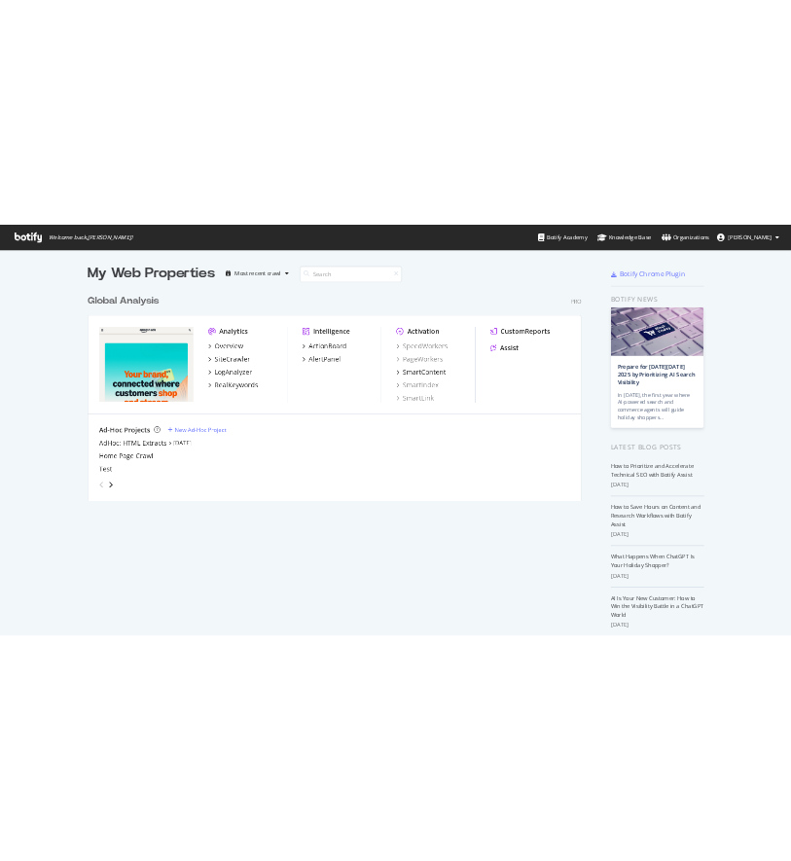
scroll to position [843, 1620]
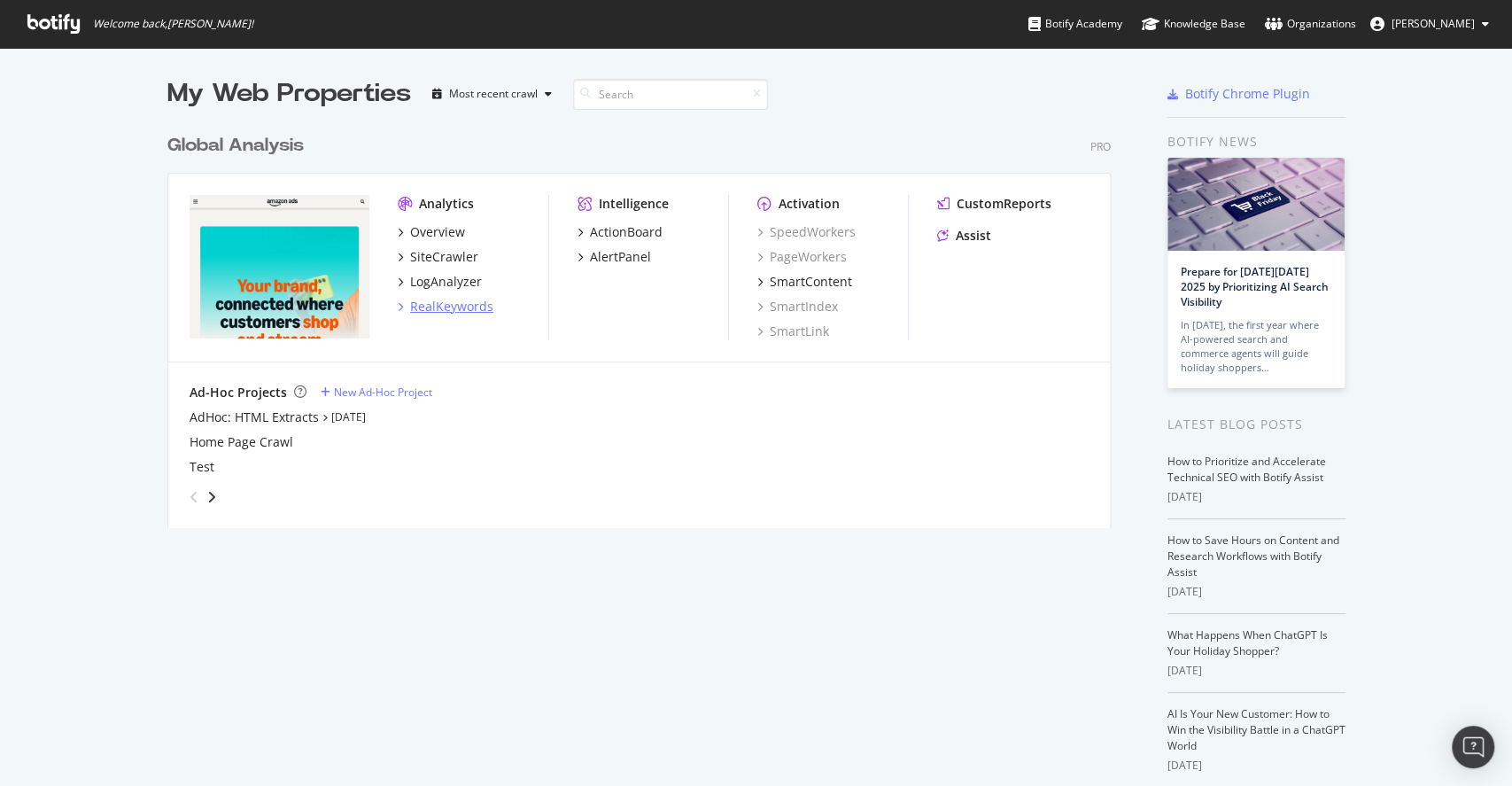
click at [476, 309] on div "RealKeywords" at bounding box center [452, 306] width 83 height 17
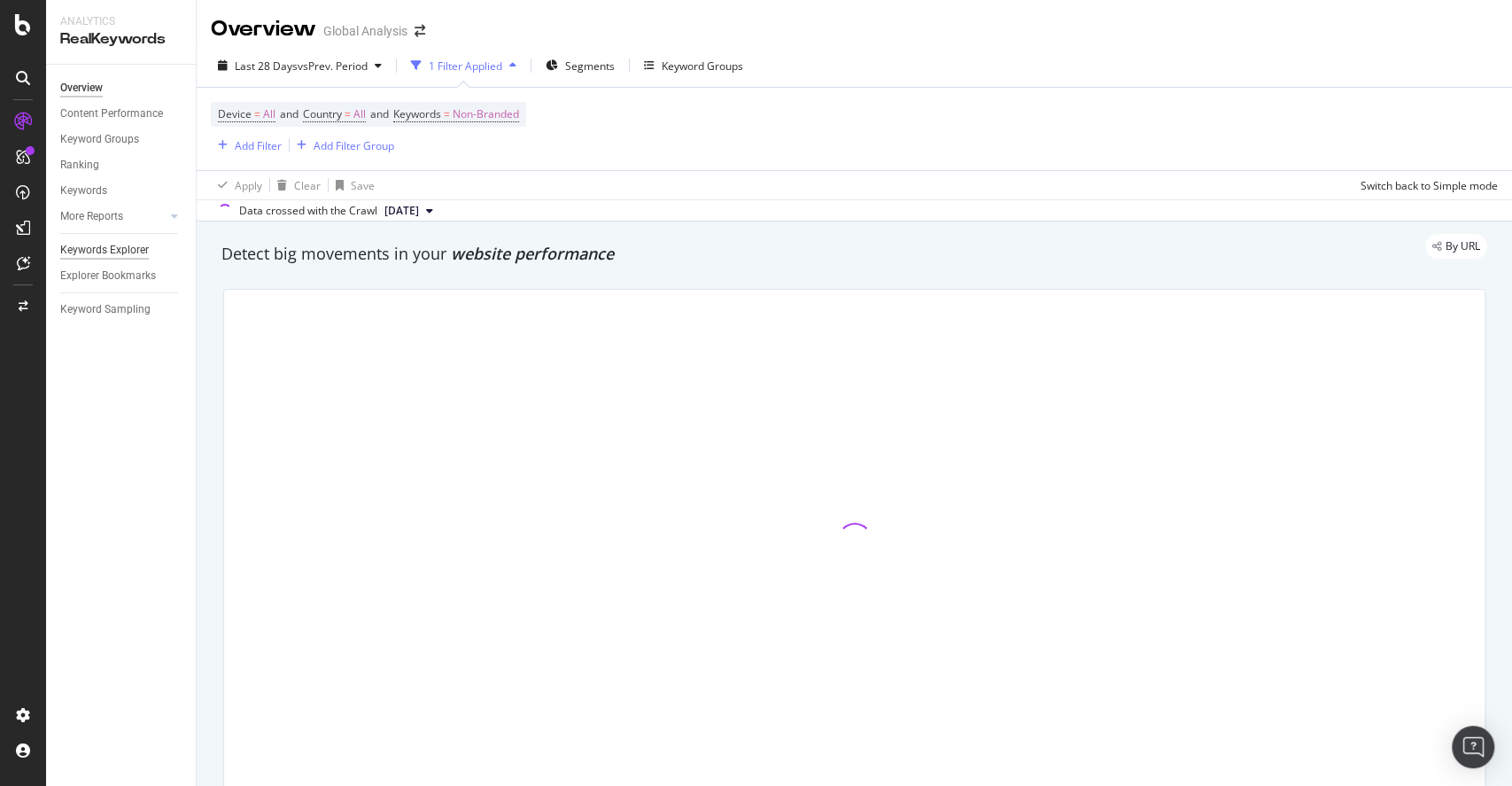
click at [115, 259] on div "Keywords Explorer" at bounding box center [104, 250] width 88 height 18
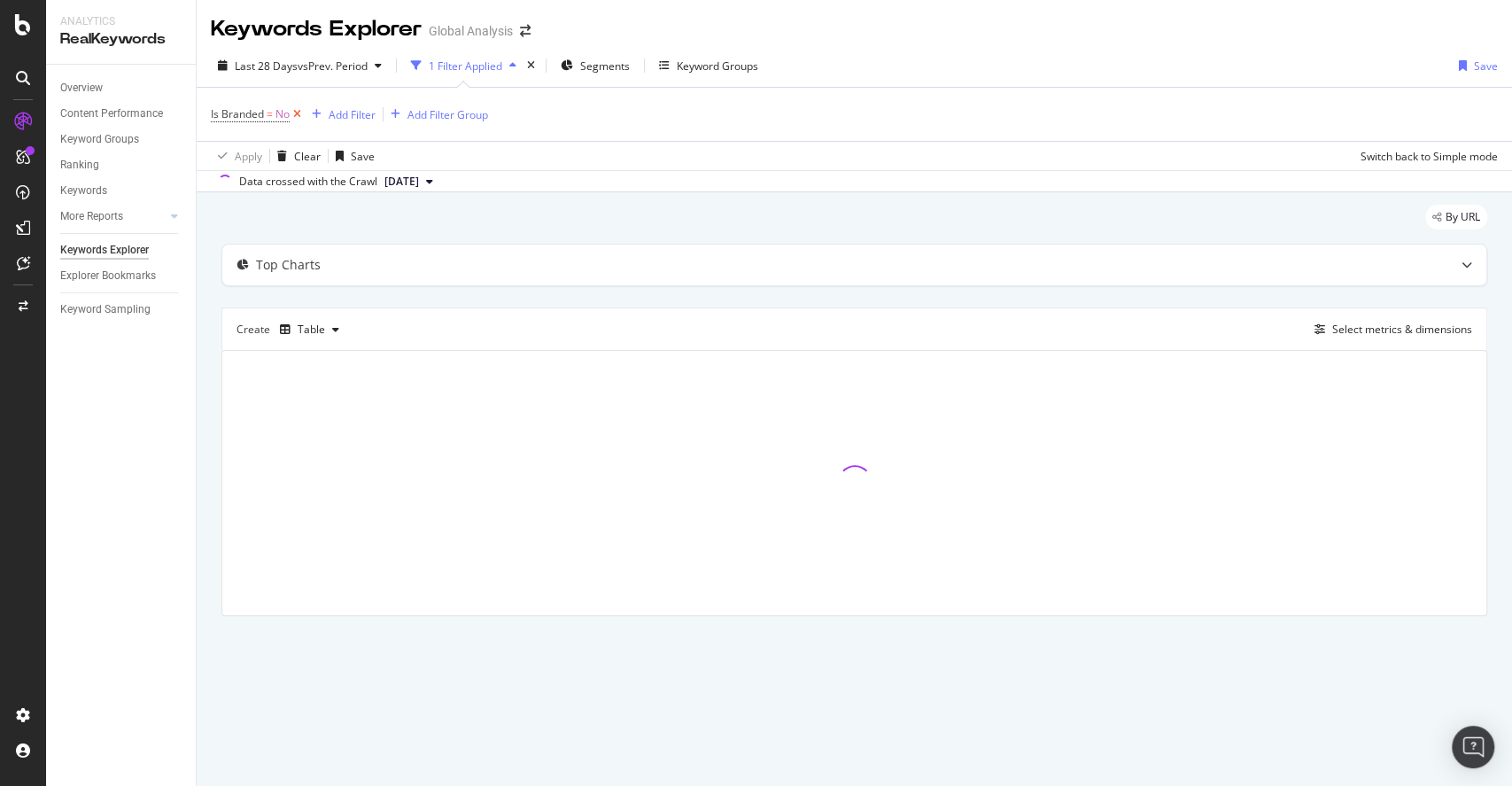
click at [299, 116] on icon at bounding box center [297, 114] width 15 height 17
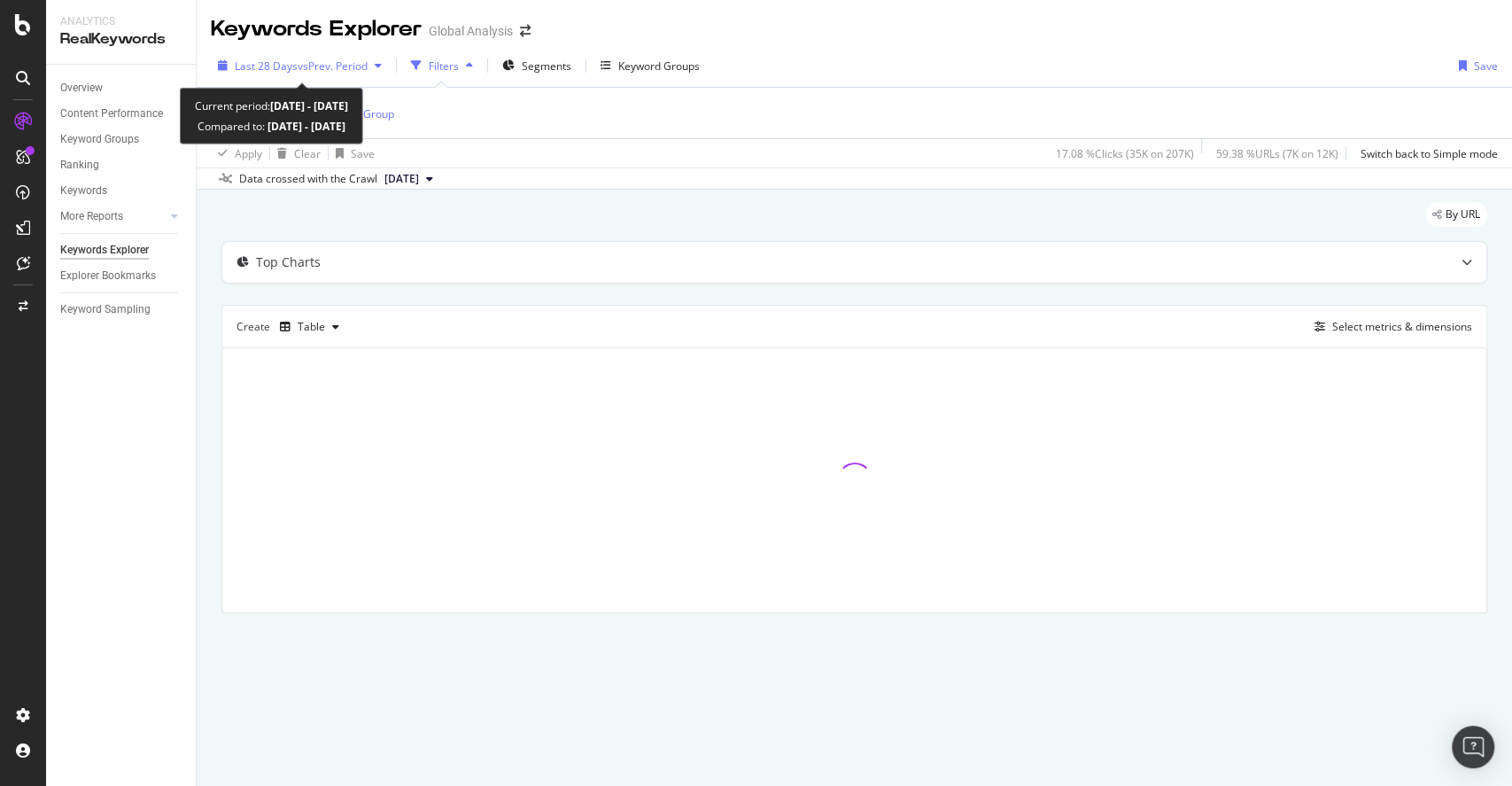
click at [338, 64] on span "vs Prev. Period" at bounding box center [332, 66] width 70 height 15
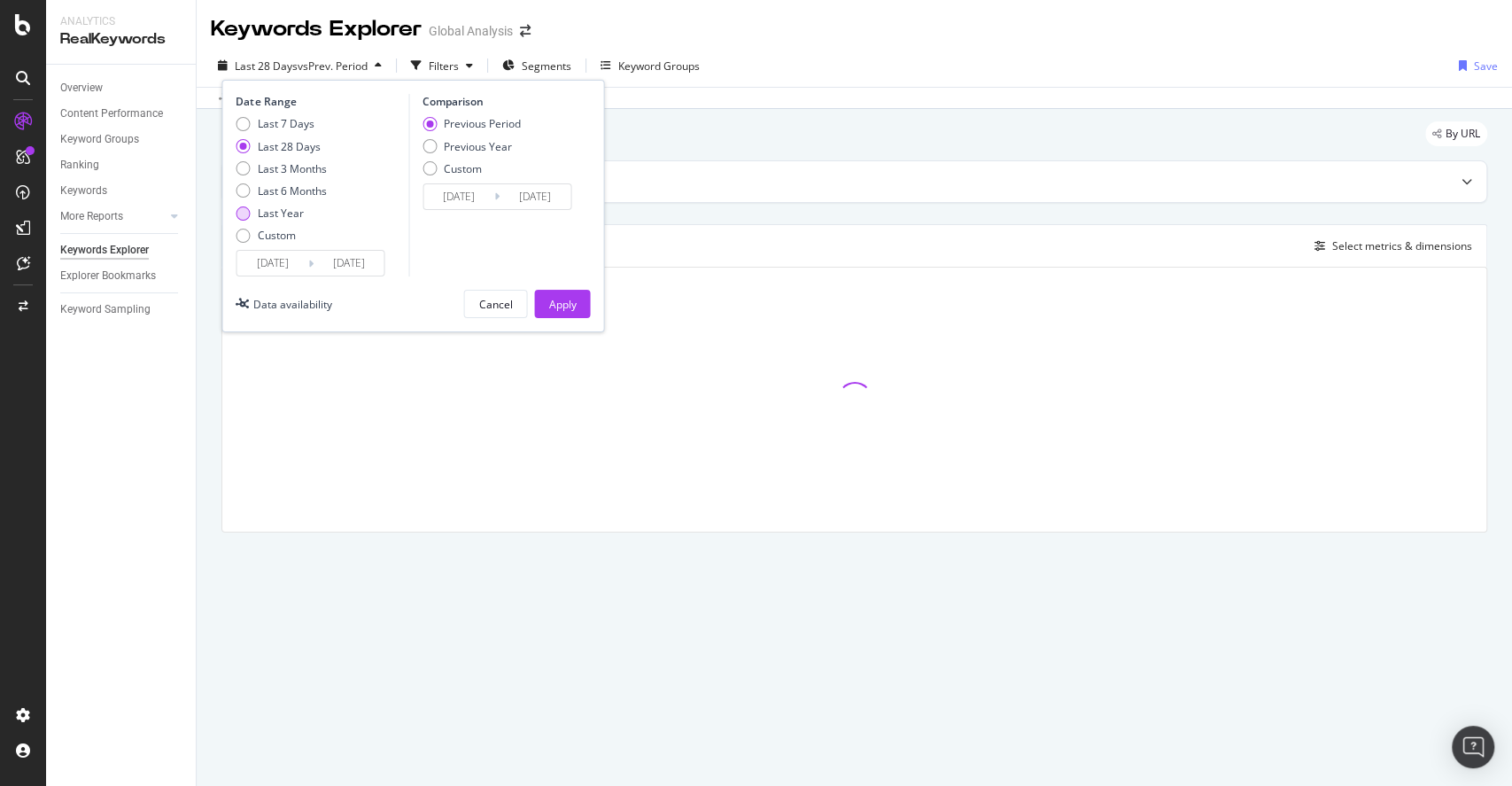
click at [290, 209] on div "Last Year" at bounding box center [279, 213] width 46 height 15
type input "[DATE]"
click at [280, 258] on input "[DATE]" at bounding box center [272, 262] width 71 height 25
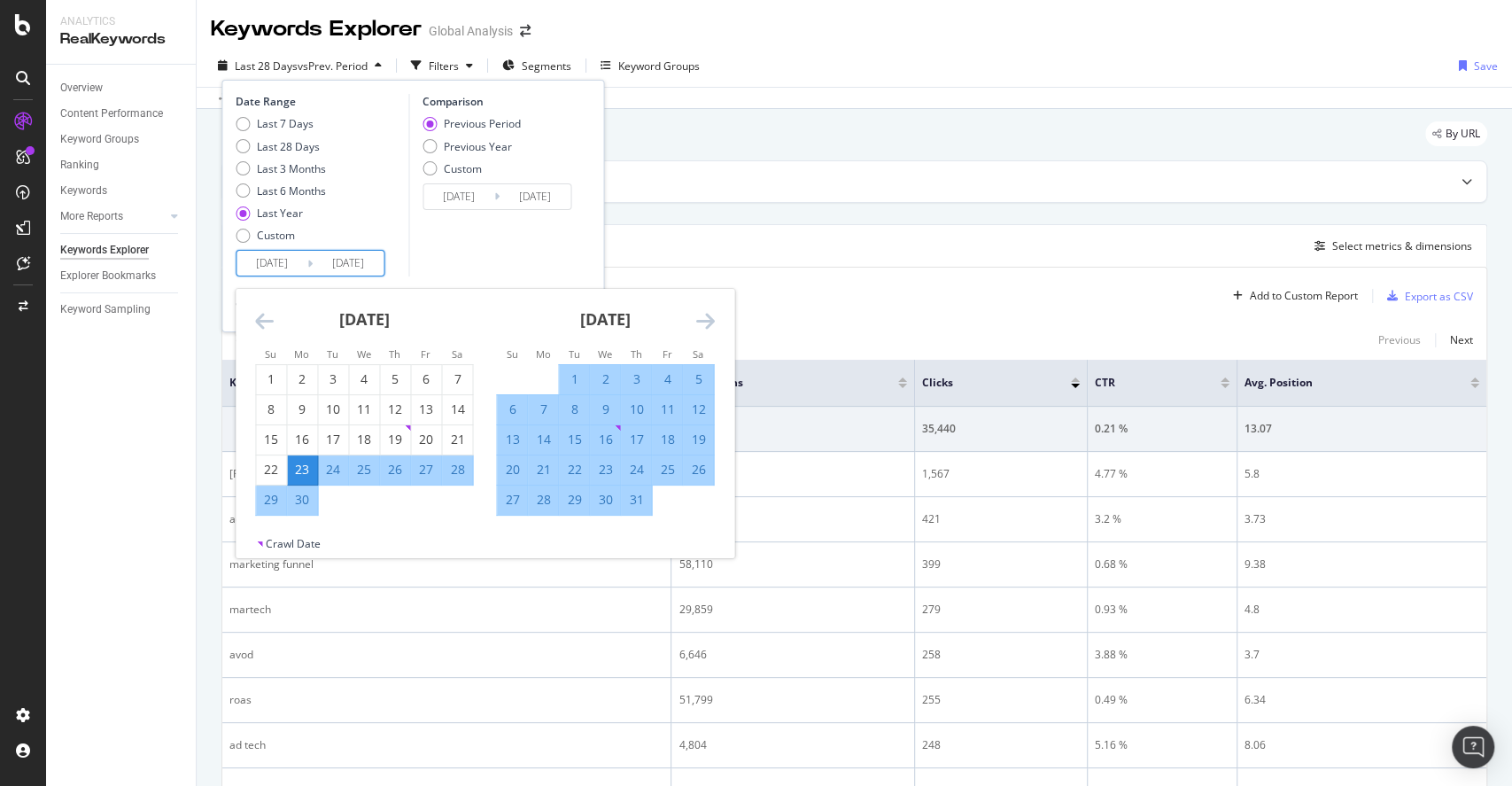
click at [706, 322] on icon "Move forward to switch to the next month." at bounding box center [705, 321] width 18 height 21
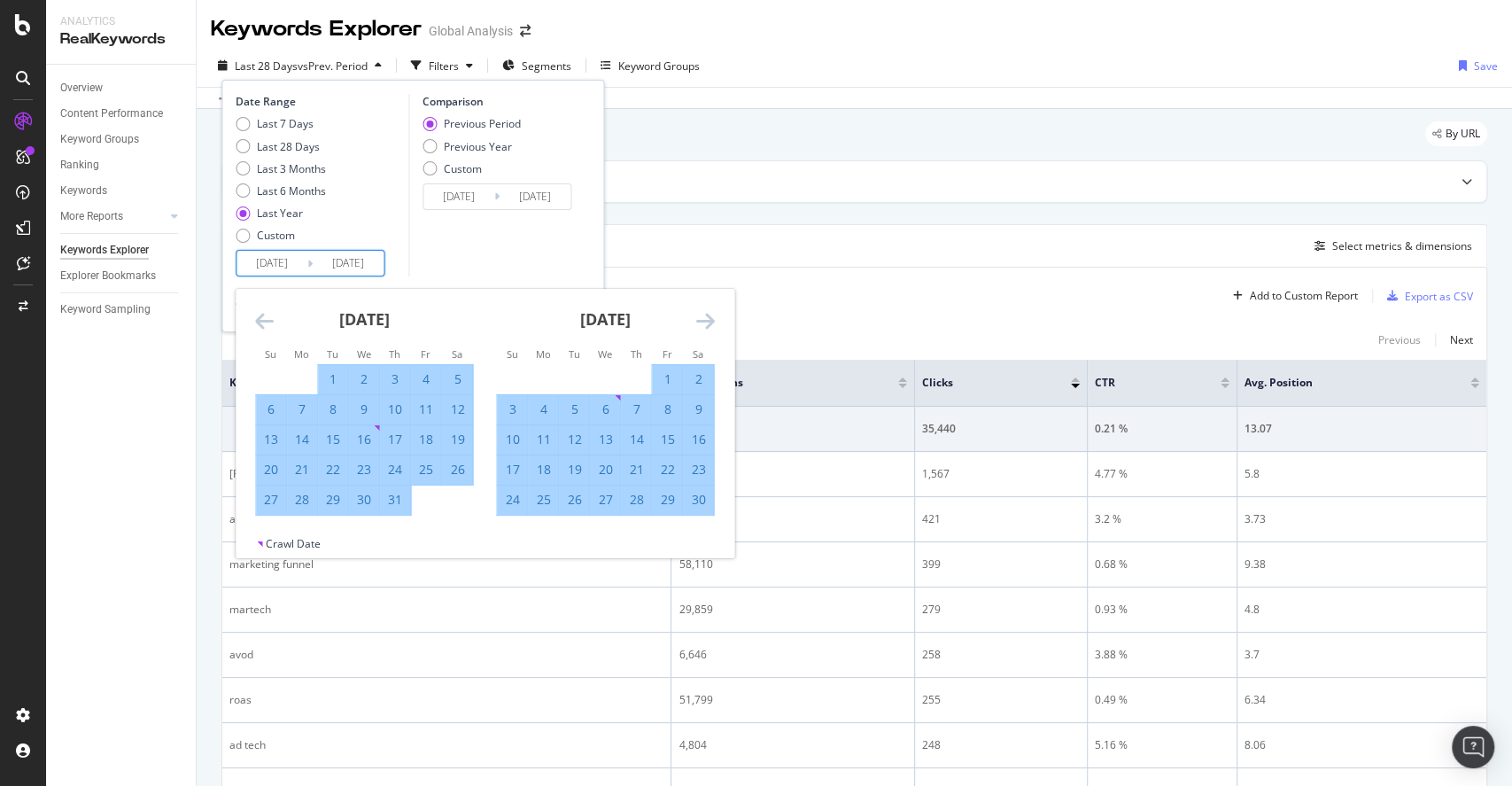
click at [706, 322] on icon "Move forward to switch to the next month." at bounding box center [705, 321] width 18 height 21
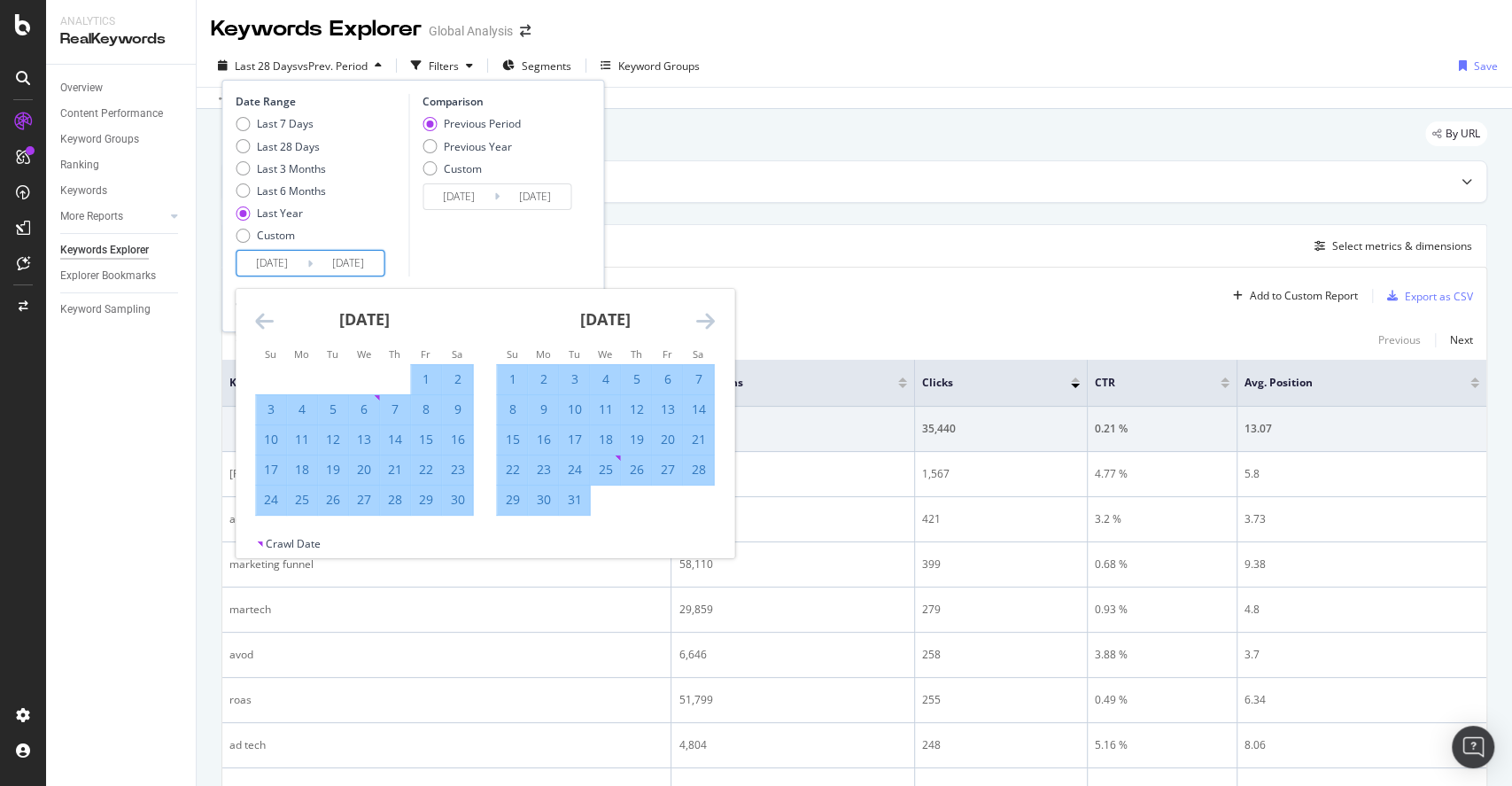
click at [706, 322] on icon "Move forward to switch to the next month." at bounding box center [705, 321] width 18 height 21
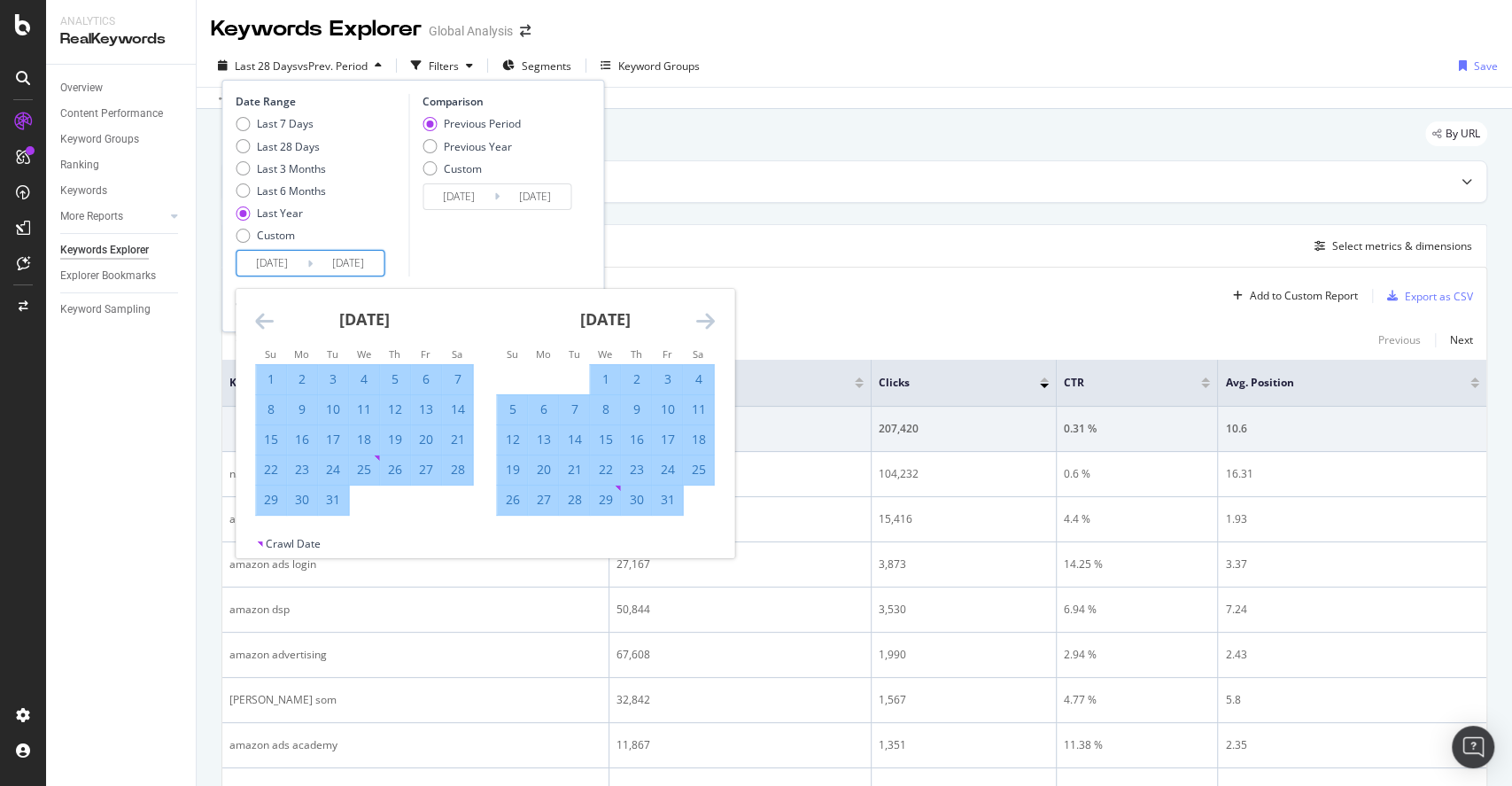
click at [608, 381] on div "1" at bounding box center [604, 379] width 30 height 17
type input "[DATE]"
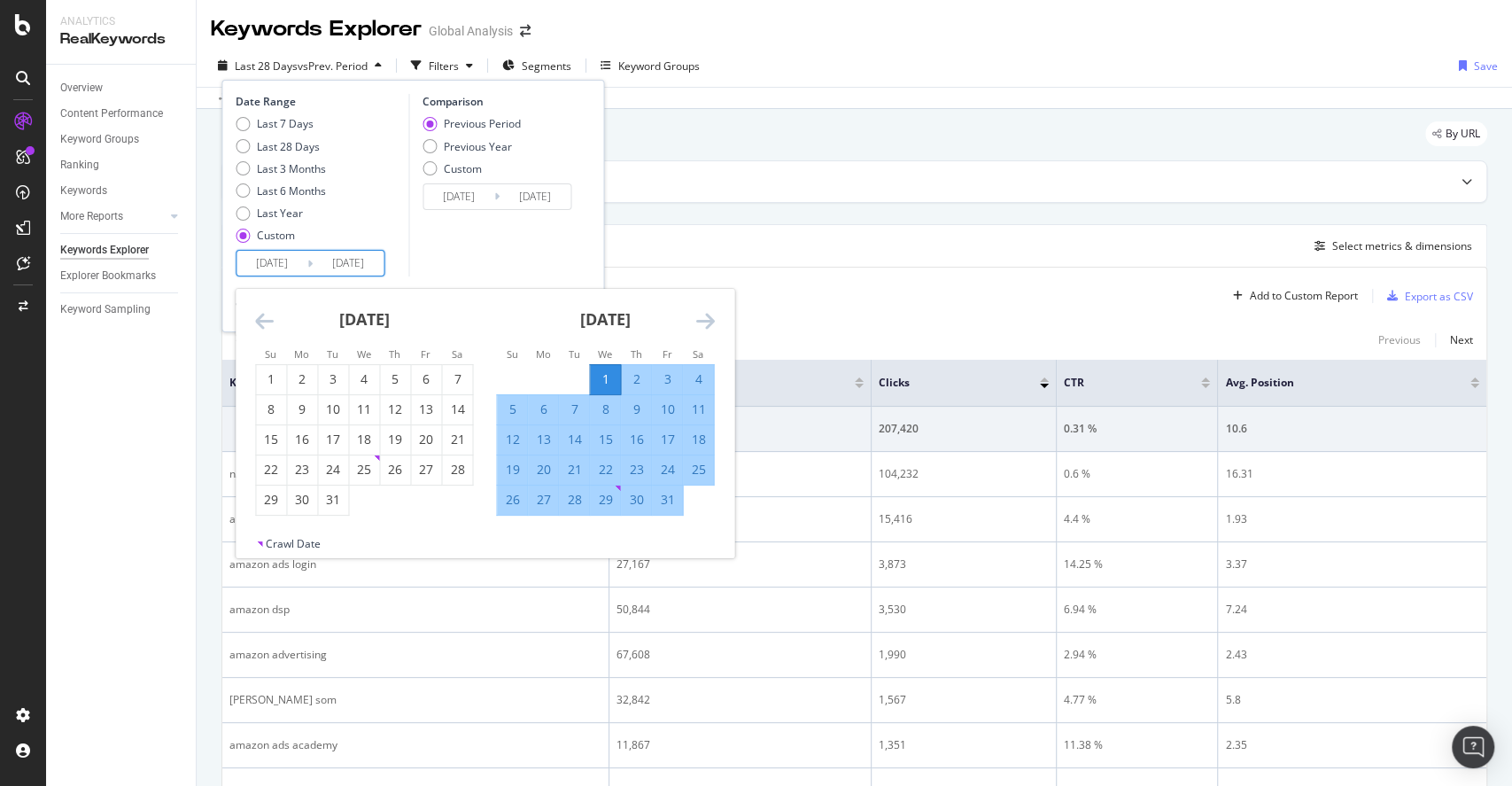
click at [465, 262] on div "Comparison Previous Period Previous Year Custom [DATE] Navigate forward to inte…" at bounding box center [492, 185] width 168 height 182
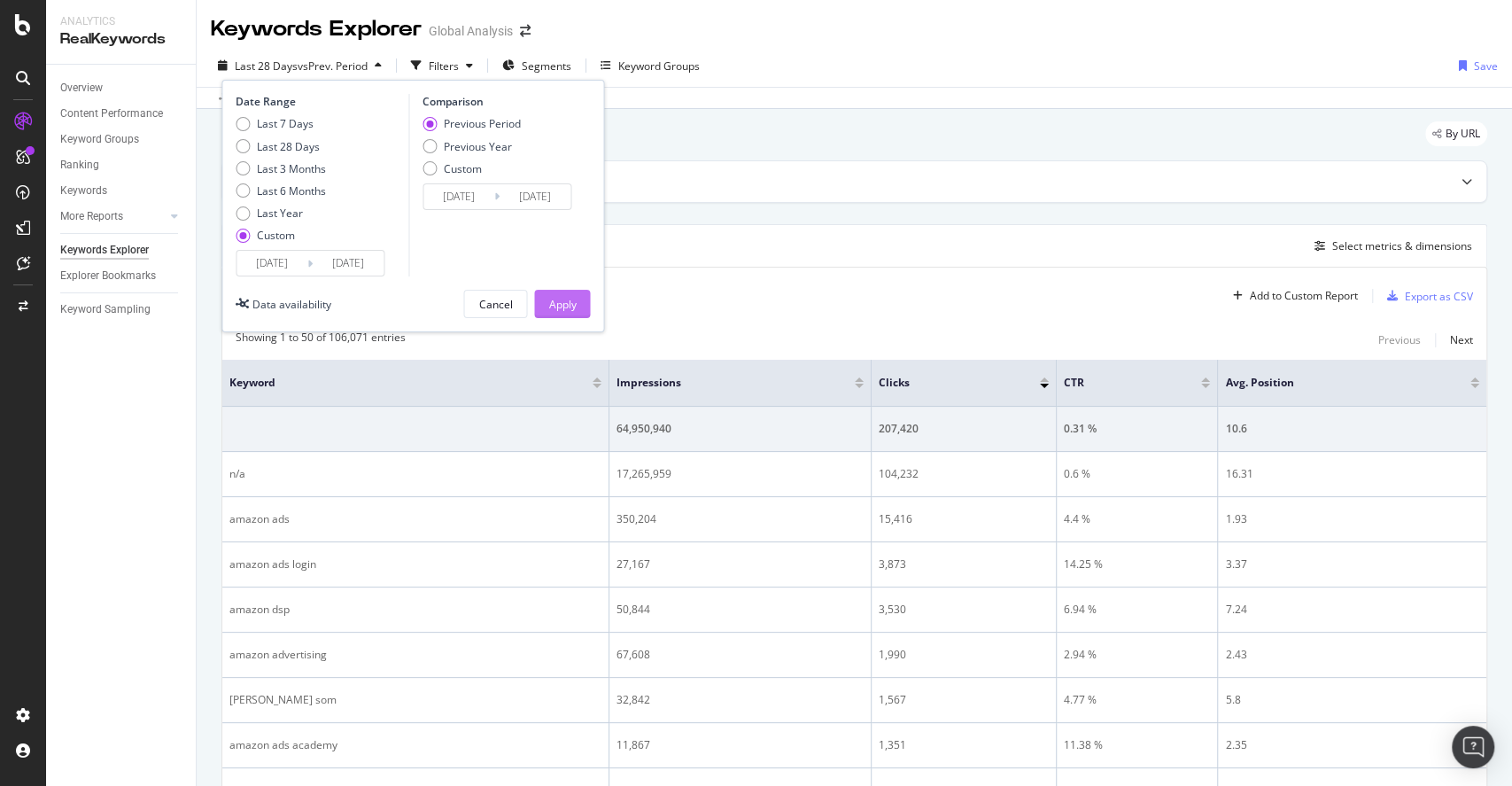
click at [570, 316] on div "Apply" at bounding box center [562, 303] width 27 height 26
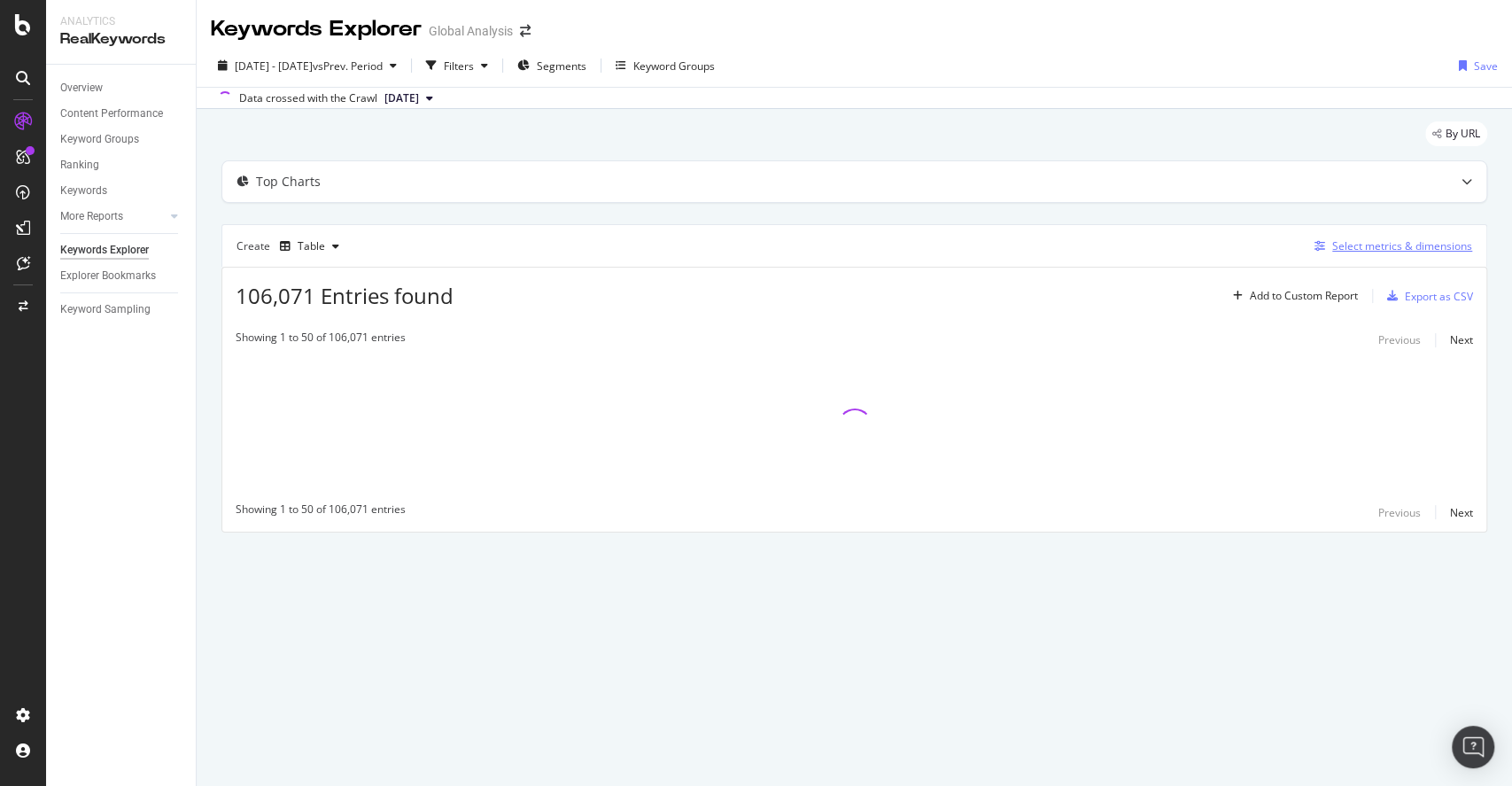
click at [1416, 249] on div "Select metrics & dimensions" at bounding box center [1403, 246] width 140 height 15
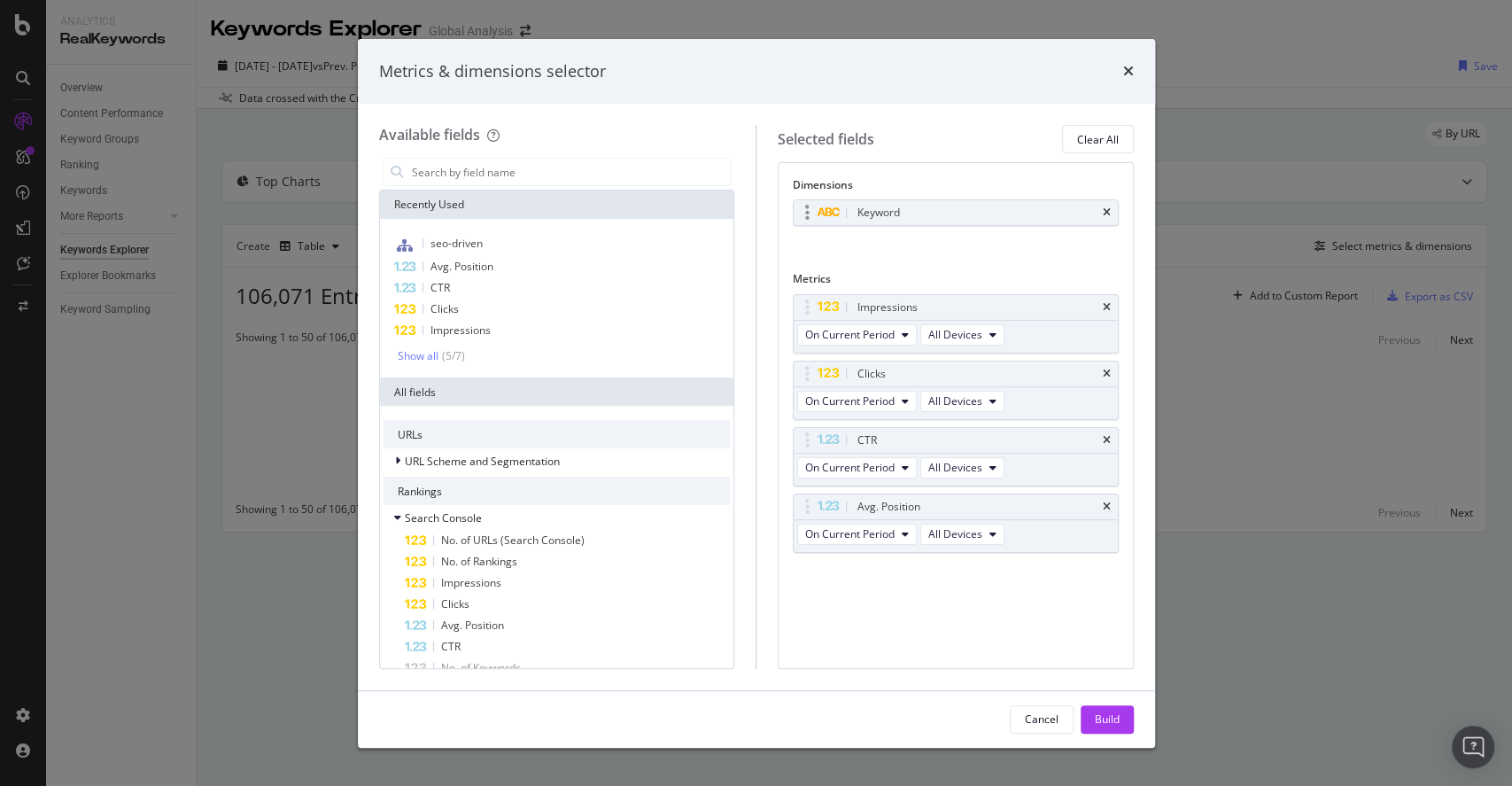
click at [1111, 210] on div "Keyword" at bounding box center [956, 212] width 324 height 25
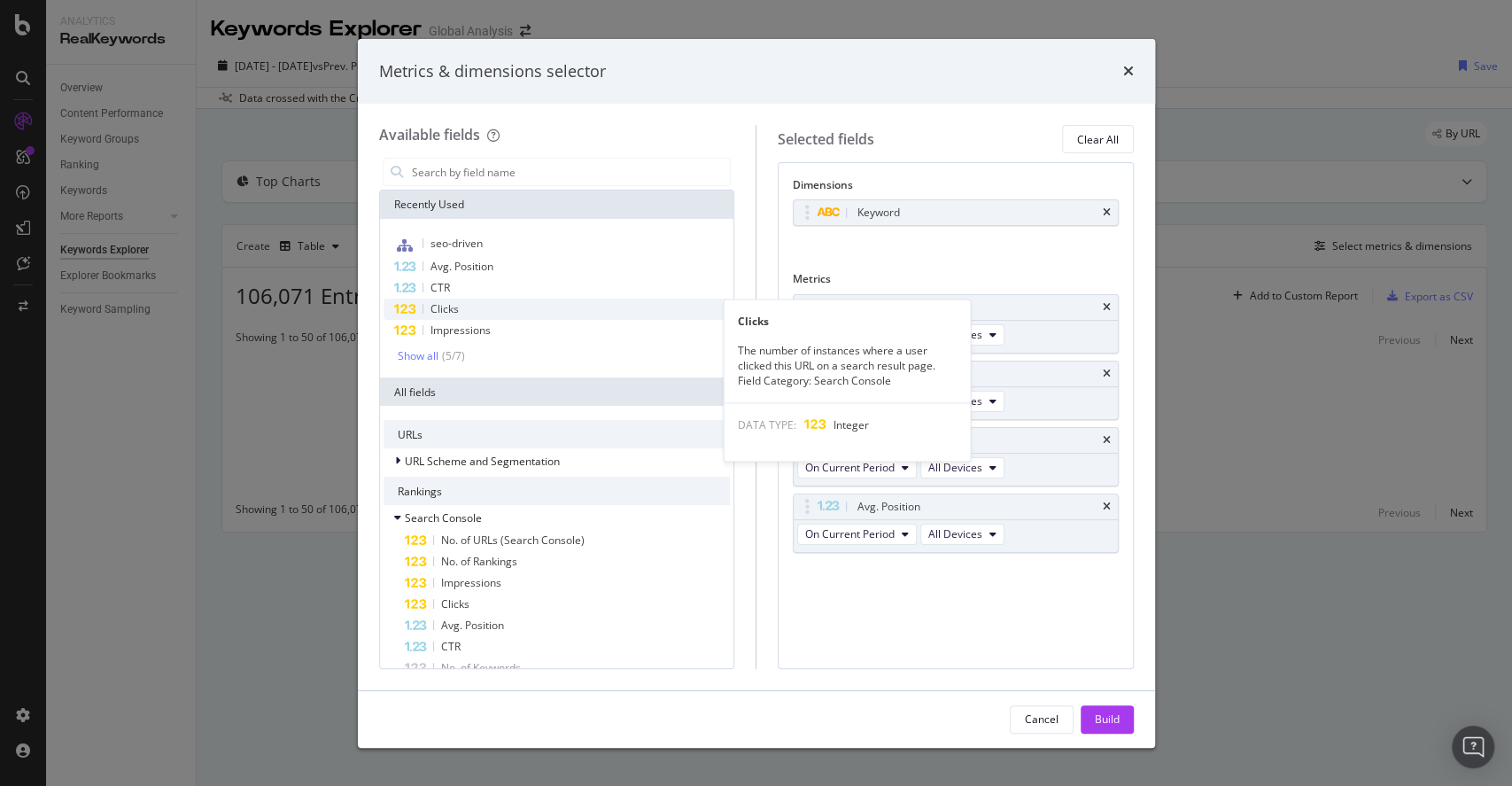
click at [492, 313] on div "Clicks" at bounding box center [556, 309] width 347 height 21
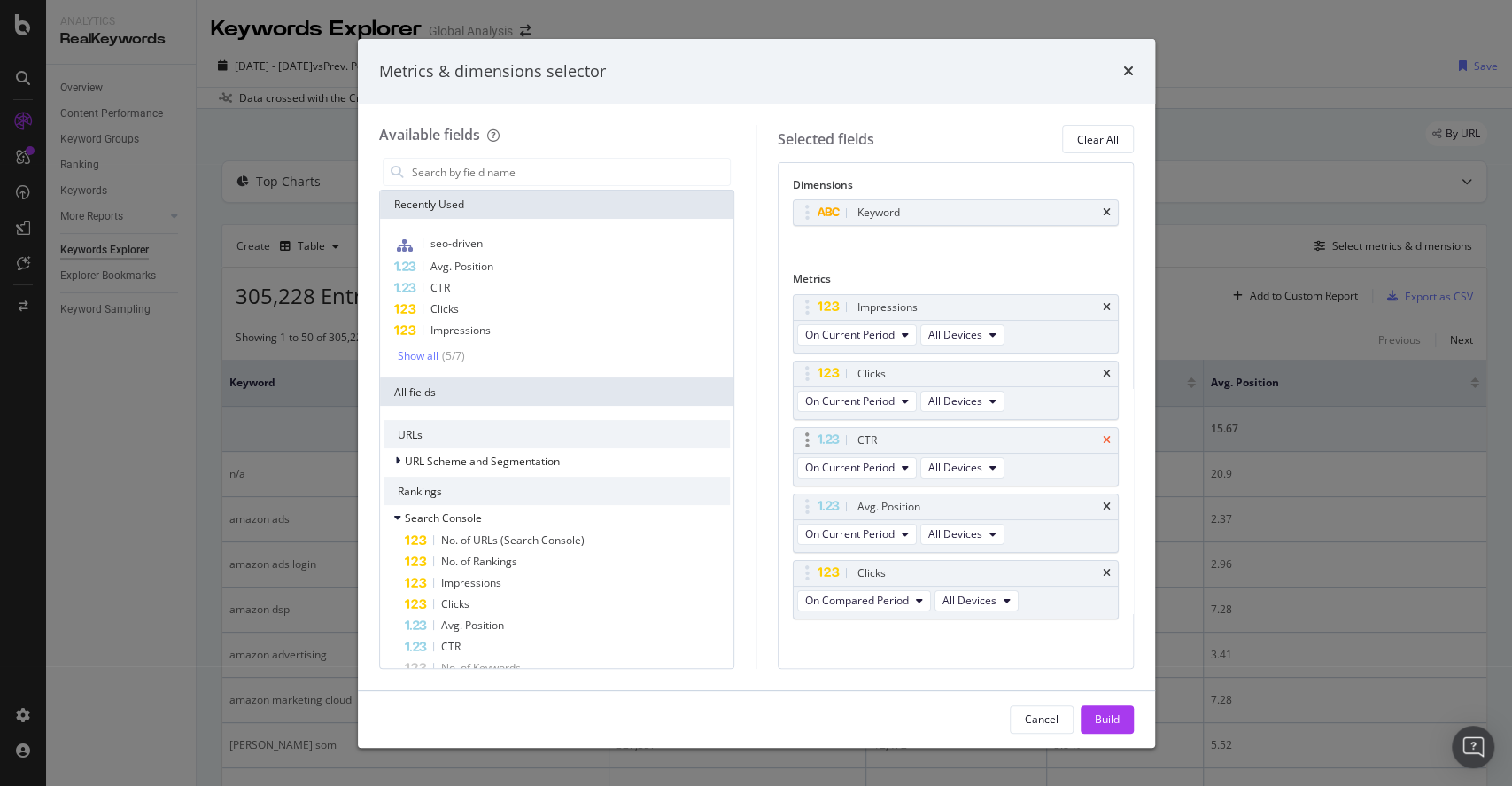
click at [1103, 439] on icon "times" at bounding box center [1107, 441] width 8 height 11
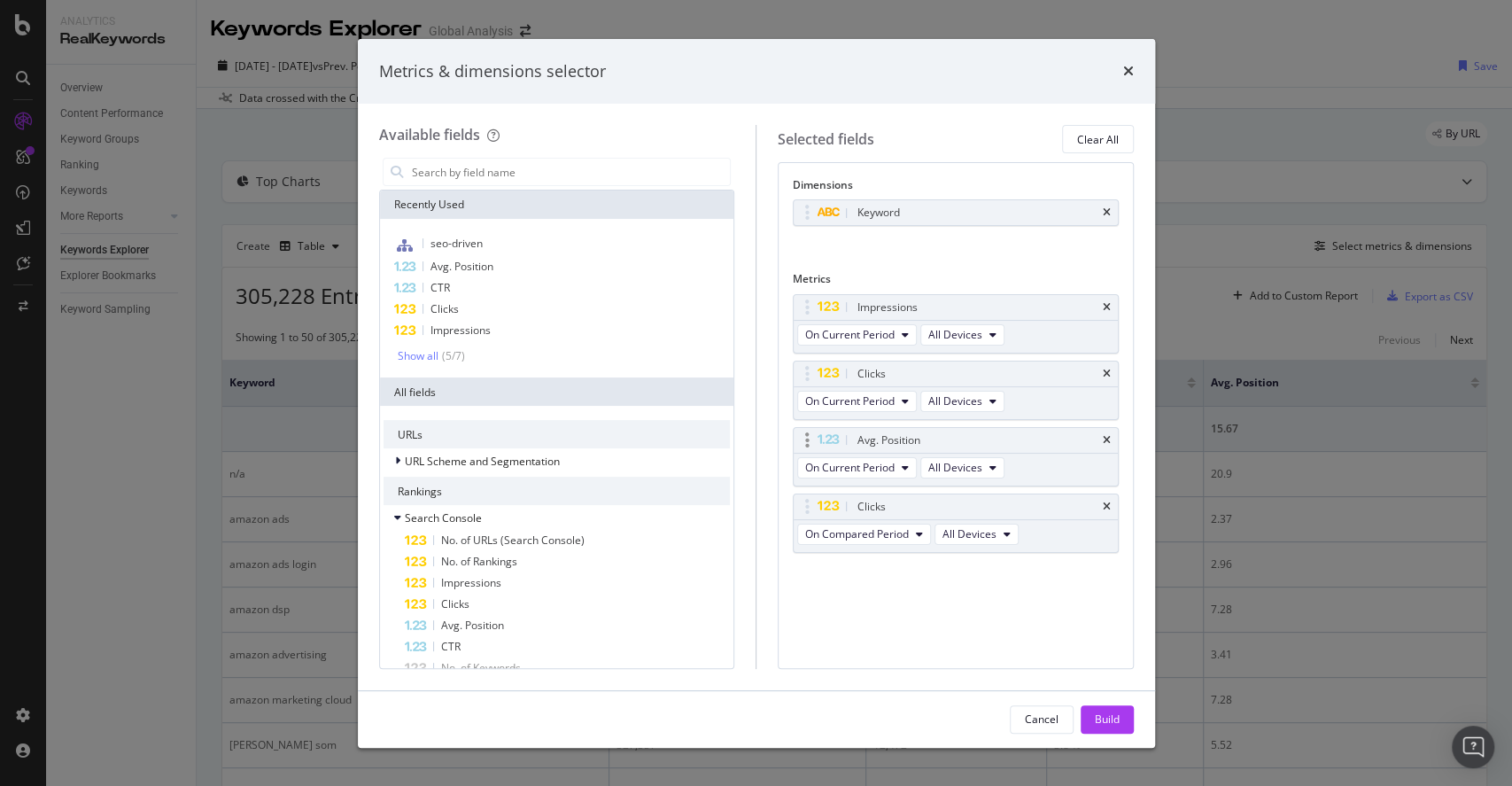
click at [1111, 436] on div "Avg. Position" at bounding box center [956, 440] width 324 height 25
click at [1107, 435] on icon "times" at bounding box center [1107, 441] width 8 height 11
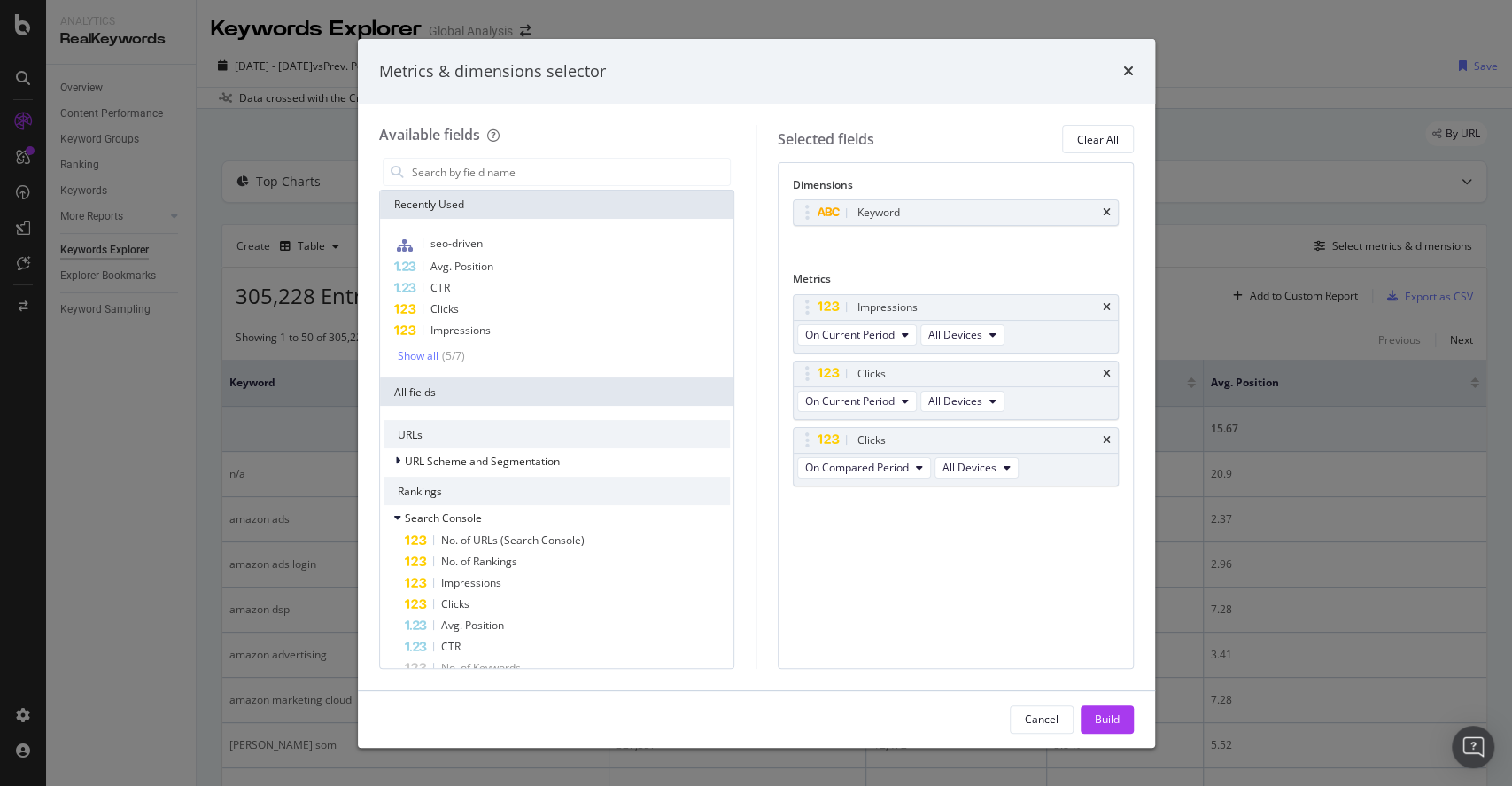
click at [1107, 435] on icon "times" at bounding box center [1107, 441] width 8 height 11
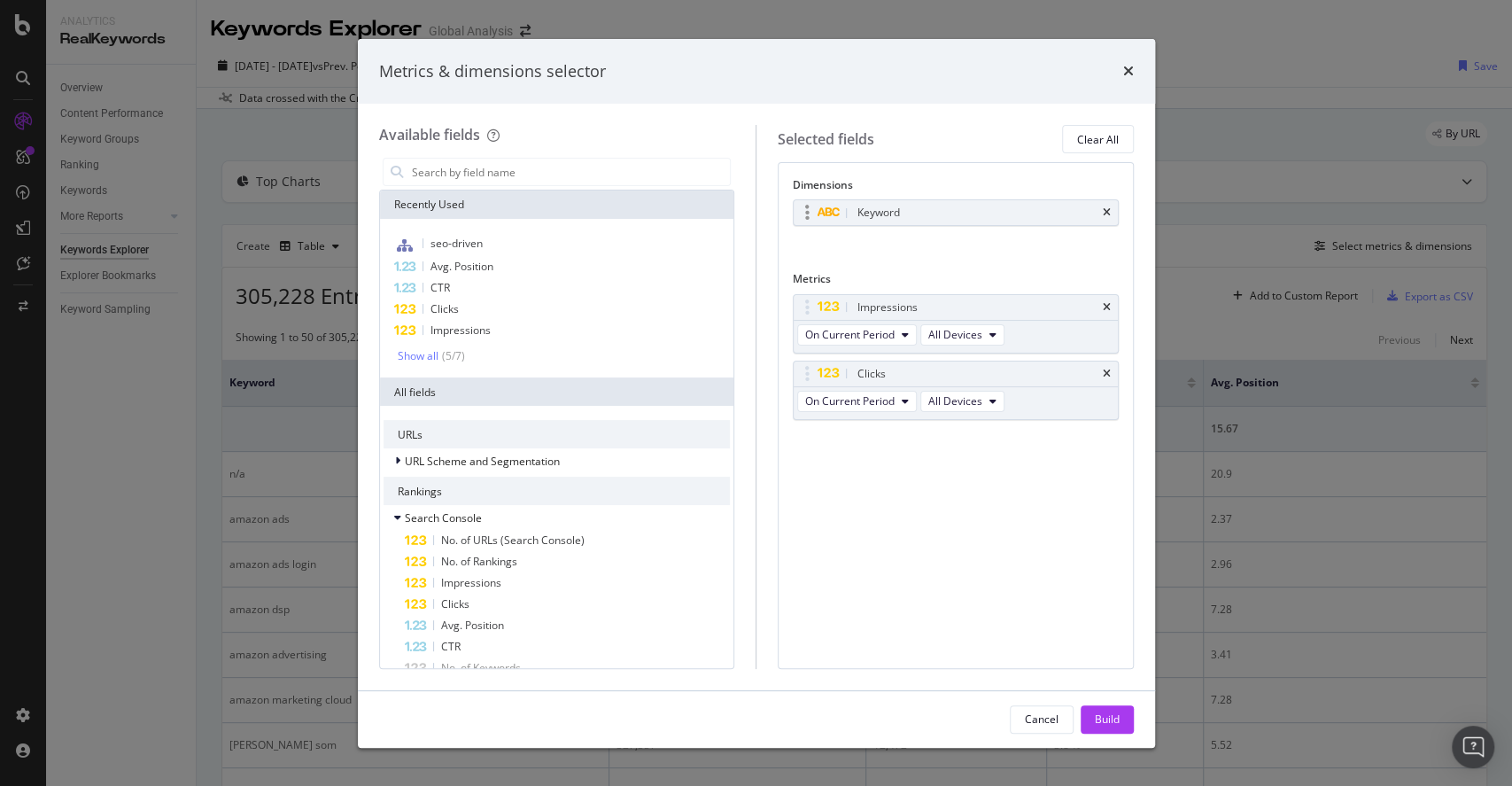
click at [1101, 206] on div "Keyword" at bounding box center [956, 212] width 324 height 25
click at [1105, 213] on icon "times" at bounding box center [1107, 213] width 8 height 11
click at [517, 171] on input "modal" at bounding box center [571, 171] width 320 height 26
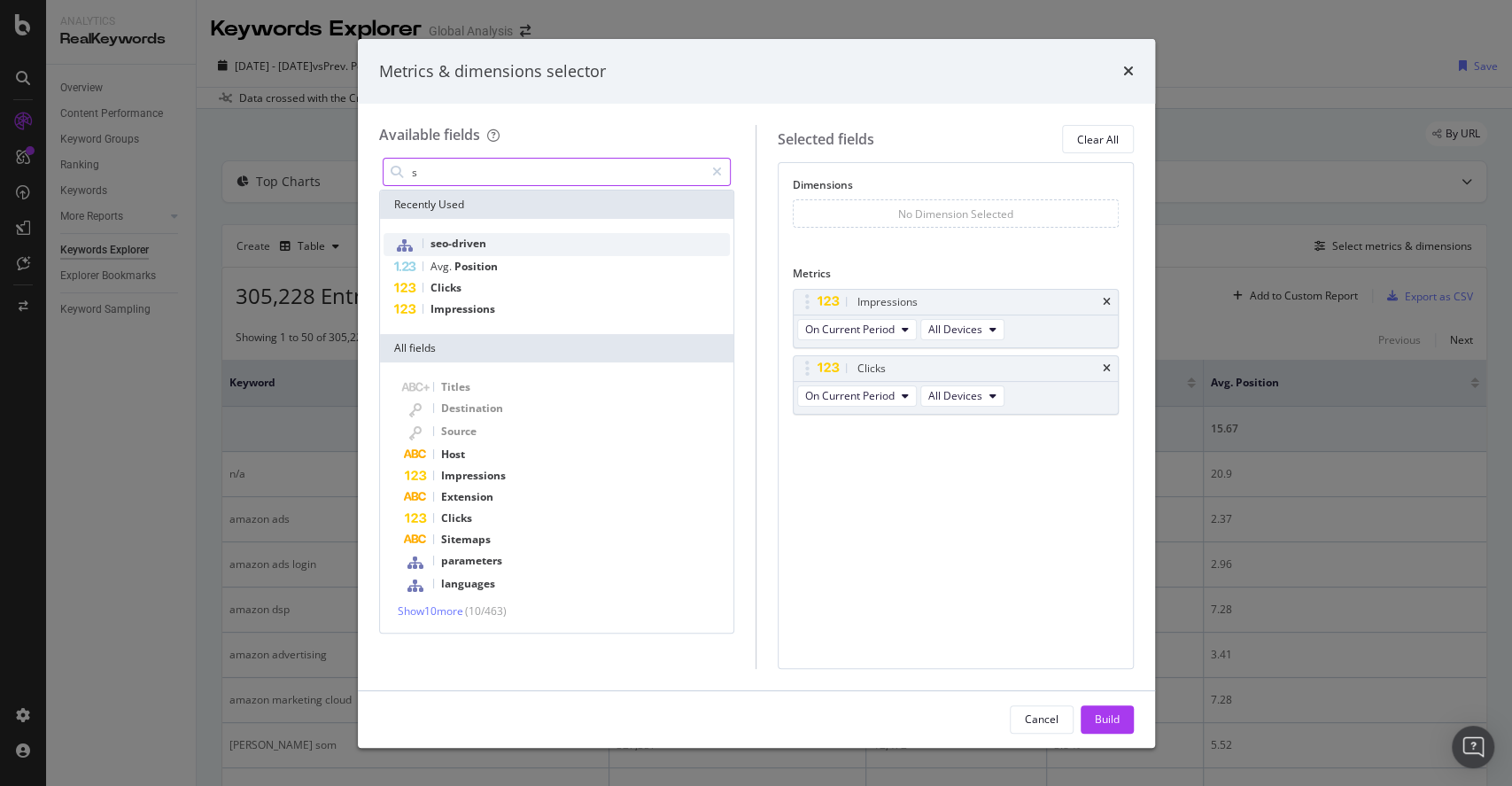
type input "s"
click at [492, 238] on div "seo-driven" at bounding box center [556, 244] width 347 height 23
click at [1121, 713] on button "Build" at bounding box center [1107, 720] width 53 height 28
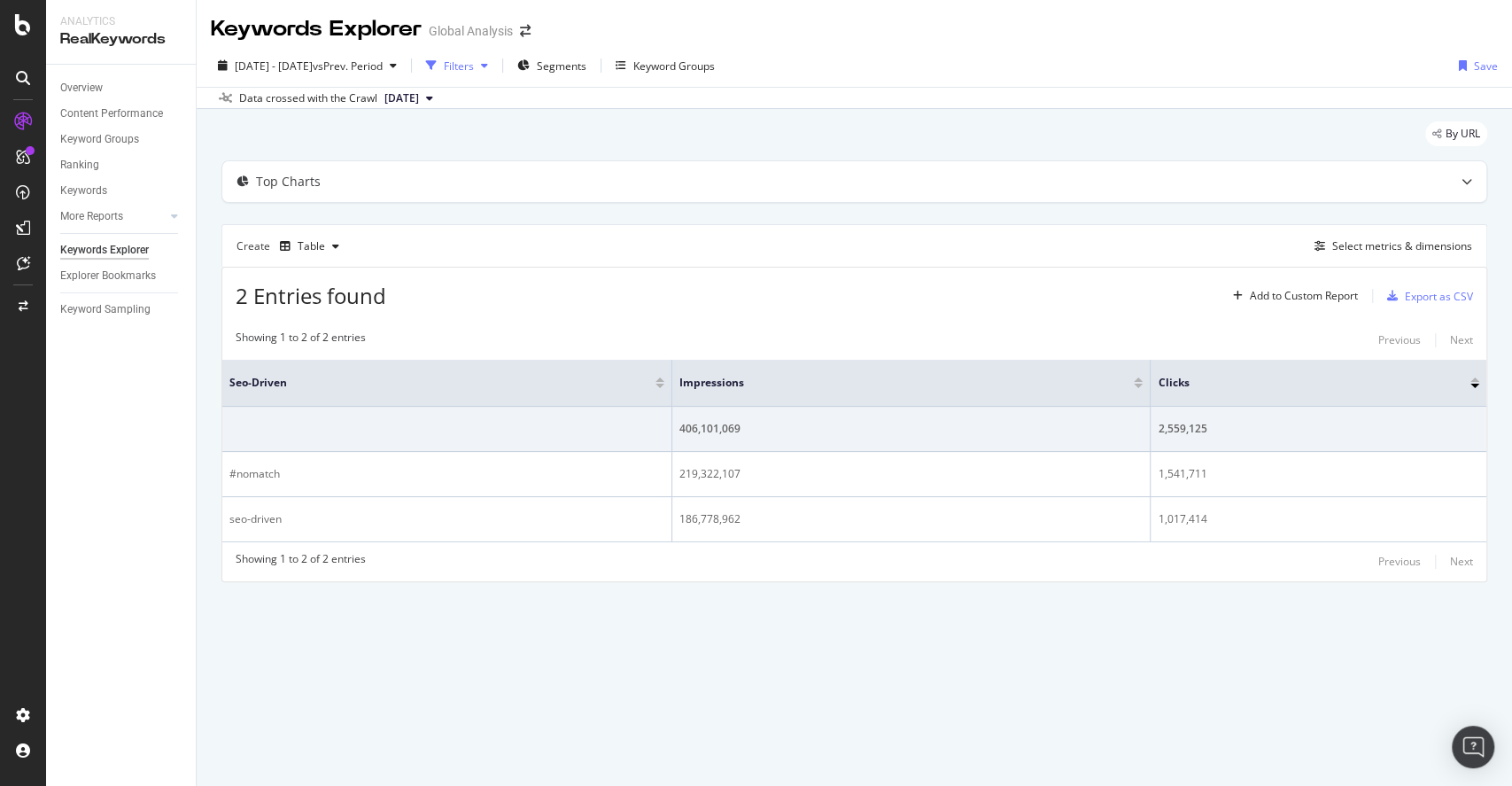
click at [495, 53] on div "Filters" at bounding box center [457, 65] width 76 height 26
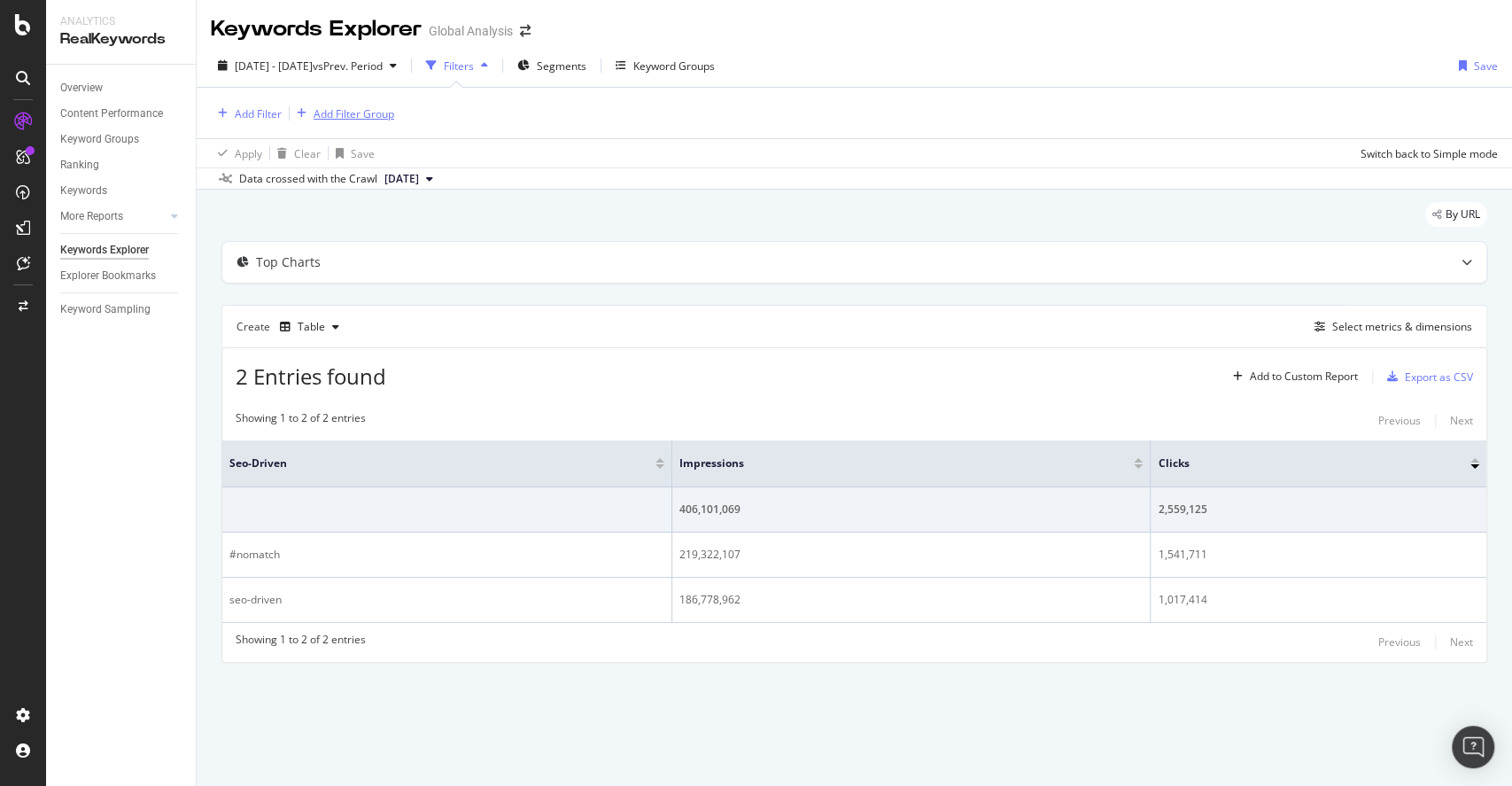
click at [361, 110] on div "Add Filter Group" at bounding box center [353, 114] width 81 height 15
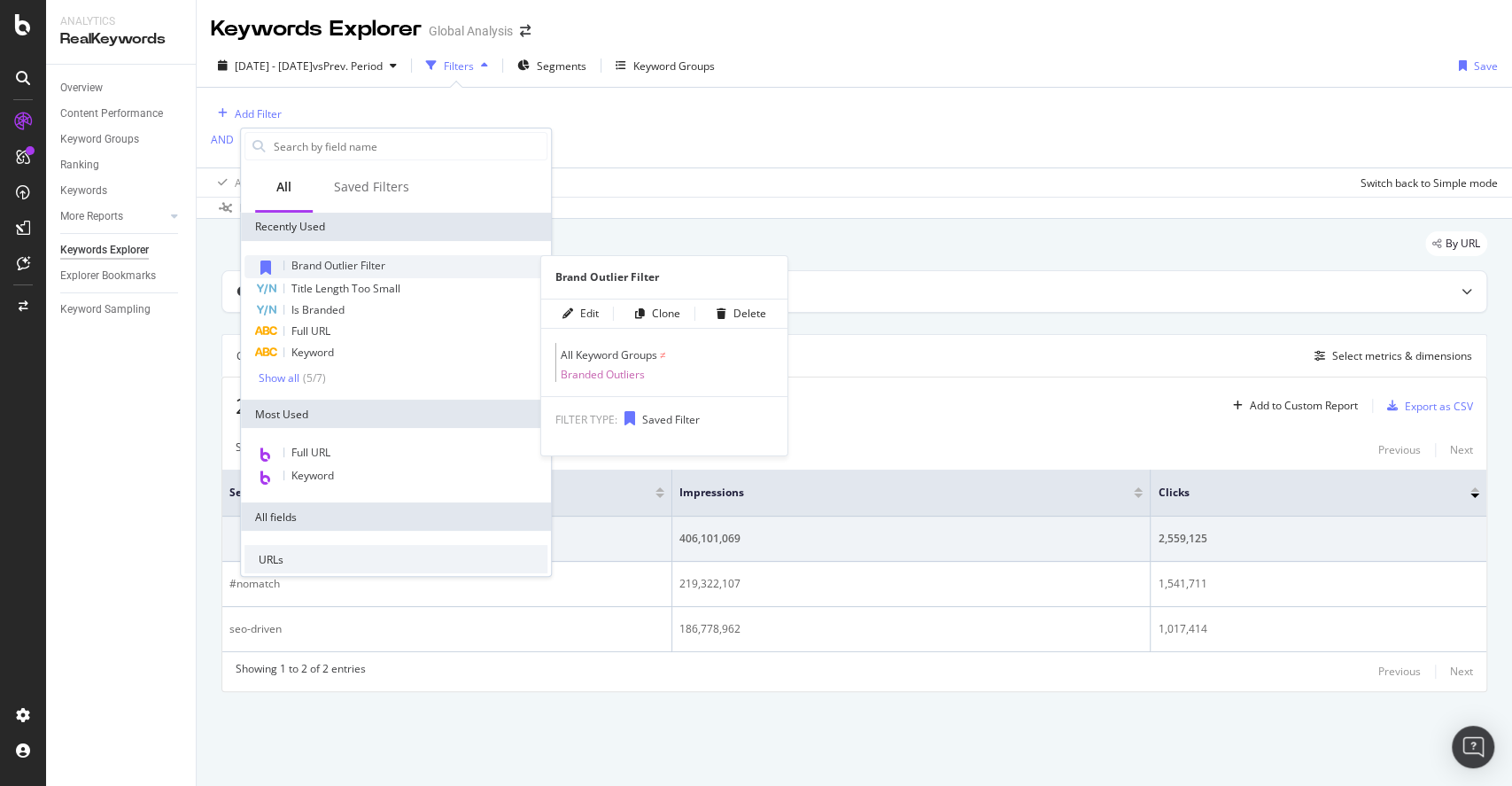
click at [344, 256] on div "Brand Outlier Filter" at bounding box center [396, 266] width 303 height 23
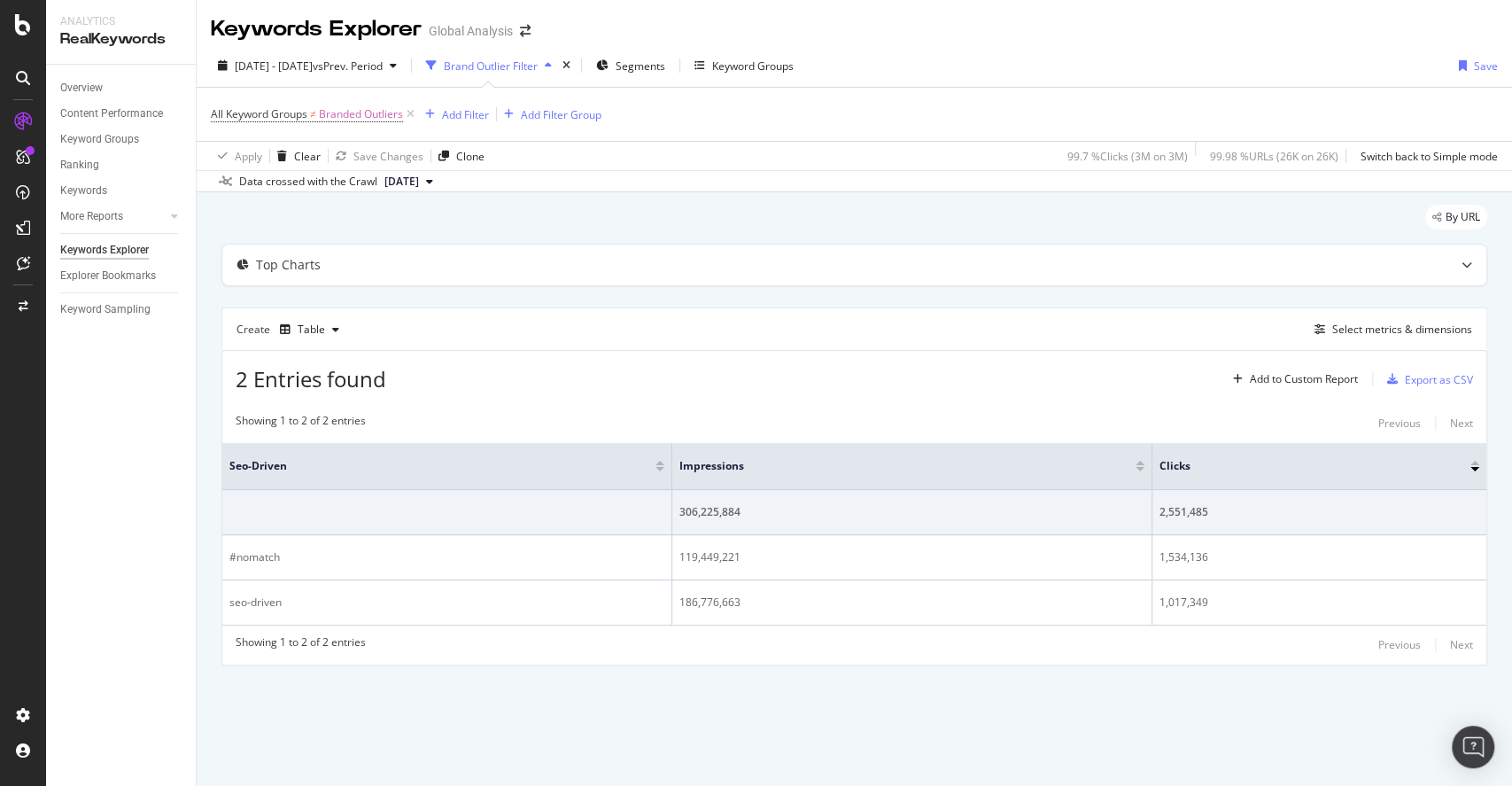
click at [595, 360] on div "2 Entries found Add to Custom Report Export as CSV" at bounding box center [854, 373] width 1264 height 44
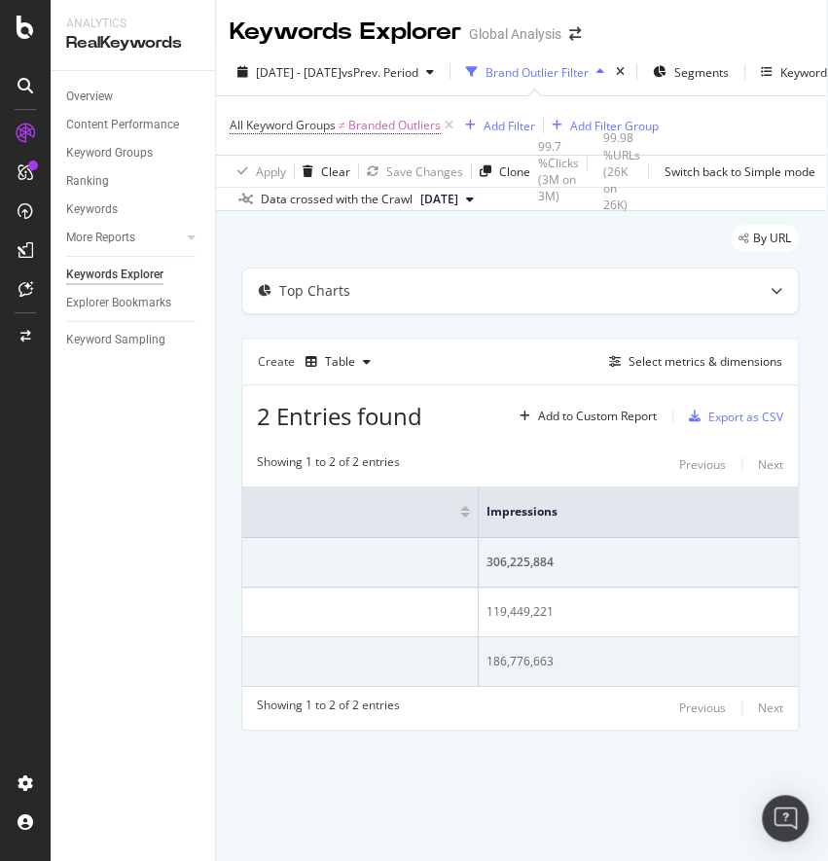
scroll to position [0, 553]
